Goal: Task Accomplishment & Management: Manage account settings

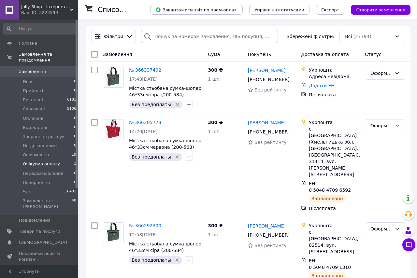
click at [45, 161] on span "Очікуємо оплату" at bounding box center [41, 164] width 37 height 6
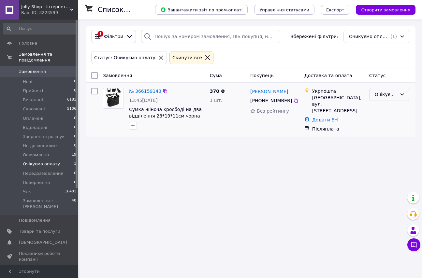
click at [390, 93] on div "Очікуємо оплату" at bounding box center [386, 94] width 22 height 7
click at [391, 132] on li "Скасовано" at bounding box center [389, 132] width 40 height 12
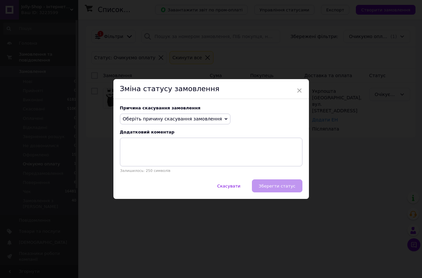
click at [203, 119] on span "Оберіть причину скасування замовлення" at bounding box center [172, 118] width 99 height 5
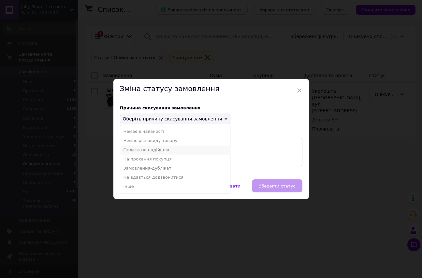
click at [155, 152] on li "Оплата не надійшла" at bounding box center [175, 150] width 110 height 9
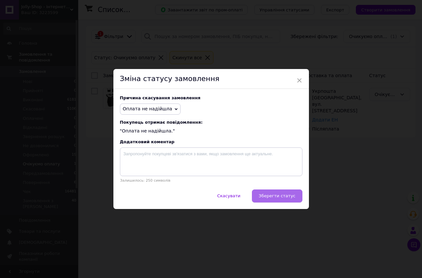
click at [290, 197] on span "Зберегти статус" at bounding box center [277, 195] width 37 height 5
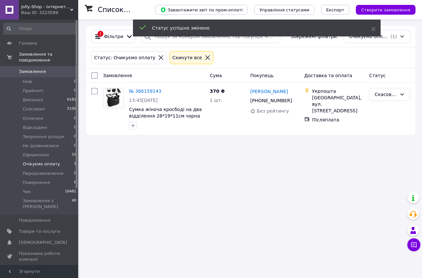
click at [205, 58] on icon at bounding box center [208, 58] width 6 height 6
